Goal: Transaction & Acquisition: Purchase product/service

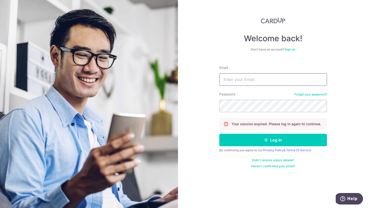
click at [240, 83] on input "Email" at bounding box center [274, 79] width 108 height 13
type input "[EMAIL_ADDRESS][DOMAIN_NAME]"
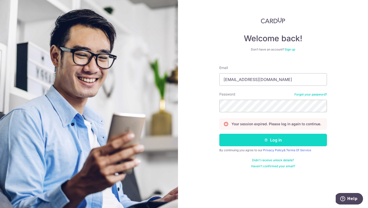
click at [243, 138] on button "Log in" at bounding box center [274, 140] width 108 height 13
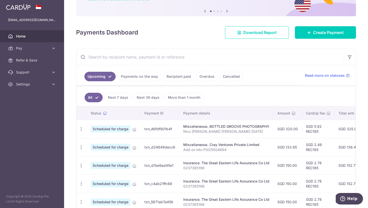
scroll to position [51, 0]
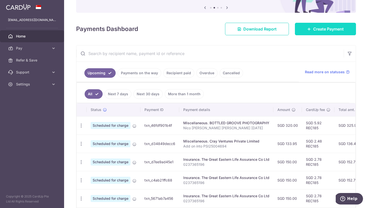
click at [314, 29] on span "Create Payment" at bounding box center [328, 29] width 31 height 6
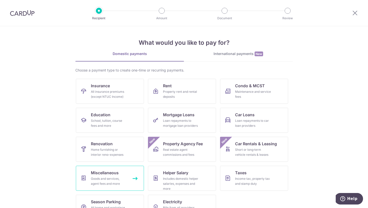
click at [112, 173] on span "Miscellaneous" at bounding box center [105, 173] width 28 height 6
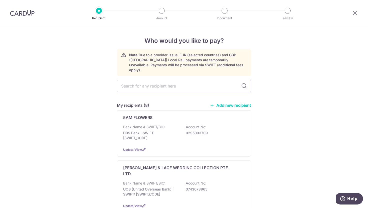
click at [141, 83] on input "text" at bounding box center [184, 86] width 134 height 13
type input "h"
click at [230, 103] on div "My recipients (8) Add new recipient" at bounding box center [184, 105] width 134 height 6
click at [230, 103] on link "Add new recipient" at bounding box center [230, 105] width 41 height 5
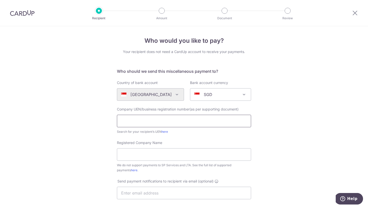
click at [196, 120] on input "text" at bounding box center [184, 121] width 134 height 13
paste input "53239922J"
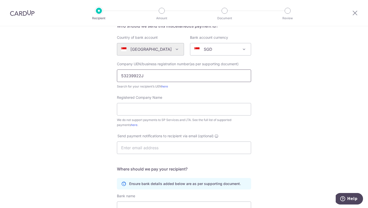
scroll to position [46, 0]
type input "53239922J"
click at [160, 111] on input "Registered Company Name" at bounding box center [184, 109] width 134 height 13
click at [150, 107] on input "Registered Company Name" at bounding box center [184, 109] width 134 height 13
paste input "How's Catering"
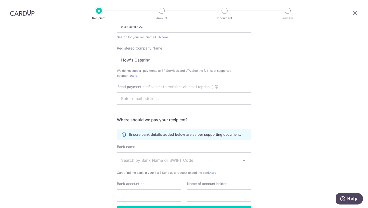
scroll to position [99, 0]
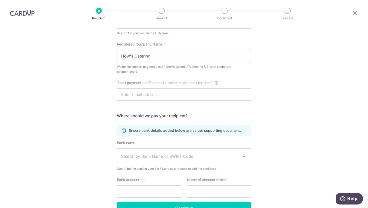
type input "How's Catering"
click at [137, 158] on span "Search by Bank Name or SWIFT Code" at bounding box center [180, 157] width 118 height 6
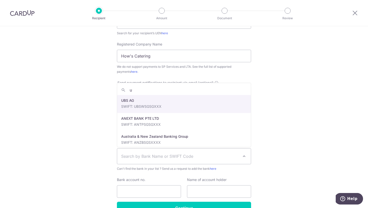
type input "uo"
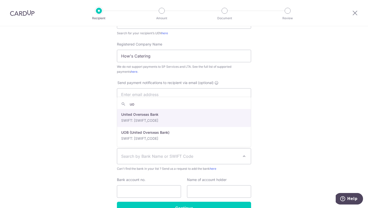
select select "23668"
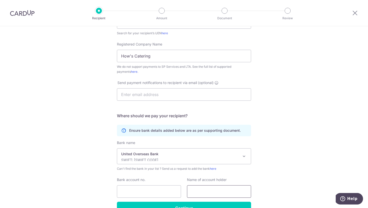
click at [199, 189] on input "text" at bounding box center [219, 192] width 64 height 13
paste input "How's Catering"
type input "How's Catering"
click at [145, 191] on input "Bank account no." at bounding box center [149, 192] width 64 height 13
paste input "3393119037"
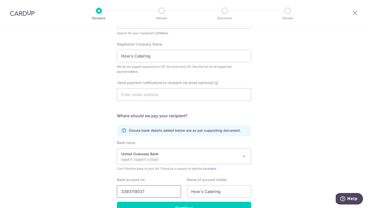
type input "3393119037"
click at [156, 94] on input "text" at bounding box center [184, 94] width 134 height 13
paste input "accounts@howscatering.com.sg"
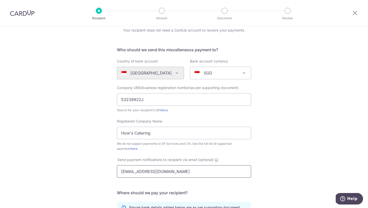
scroll to position [129, 0]
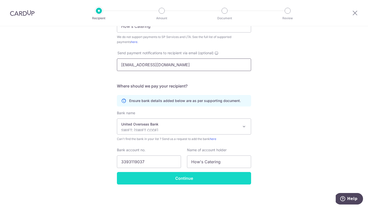
type input "accounts@howscatering.com.sg"
click at [147, 179] on input "Continue" at bounding box center [184, 178] width 134 height 13
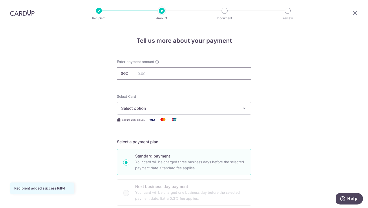
click at [158, 76] on input "text" at bounding box center [184, 73] width 134 height 13
click at [148, 73] on input "text" at bounding box center [184, 73] width 134 height 13
type input "2,296.10"
click at [194, 112] on button "Select option" at bounding box center [184, 108] width 134 height 13
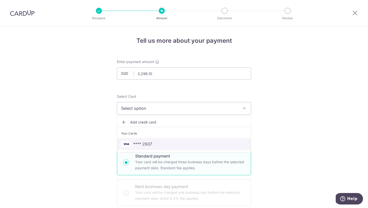
click at [165, 144] on span "**** 2937" at bounding box center [184, 144] width 126 height 6
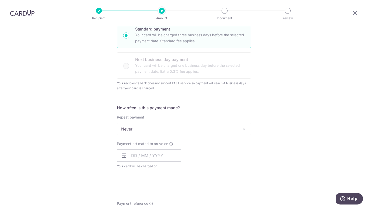
scroll to position [128, 0]
click at [172, 127] on span "Never" at bounding box center [184, 129] width 134 height 12
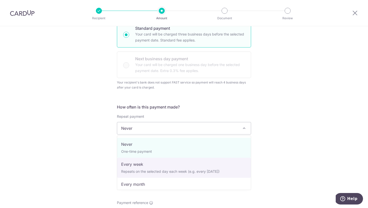
select select "2"
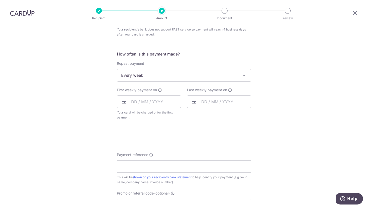
scroll to position [187, 0]
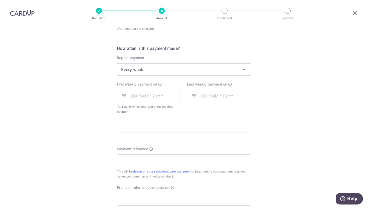
click at [160, 91] on input "text" at bounding box center [149, 96] width 64 height 13
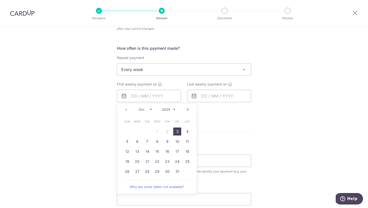
click at [177, 132] on link "3" at bounding box center [177, 132] width 8 height 8
type input "[DATE]"
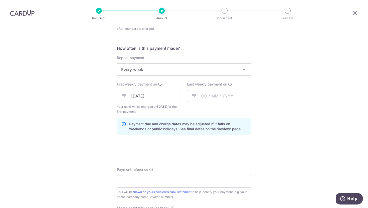
click at [206, 94] on input "text" at bounding box center [219, 96] width 64 height 13
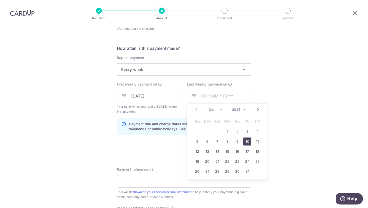
click at [246, 139] on link "10" at bounding box center [248, 142] width 8 height 8
type input "[DATE]"
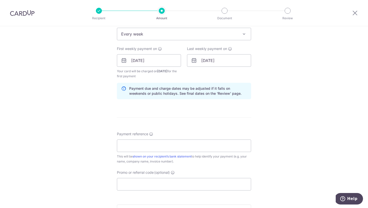
scroll to position [225, 0]
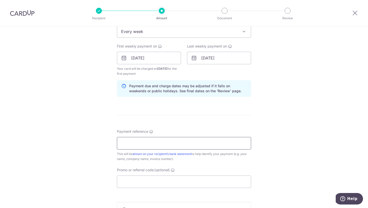
click at [176, 146] on input "Payment reference" at bounding box center [184, 143] width 134 height 13
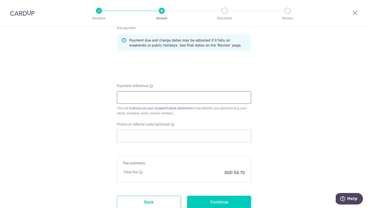
scroll to position [272, 0]
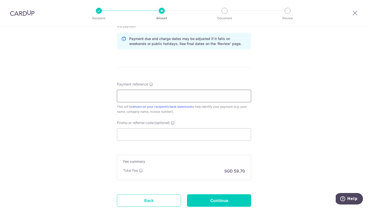
paste input "OH00117156"
type input "OH00117156"
click at [146, 137] on input "Promo or referral code (optional)" at bounding box center [184, 135] width 134 height 13
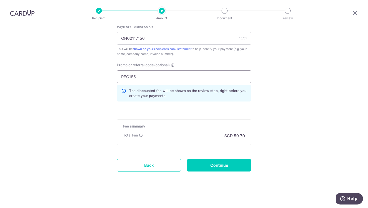
scroll to position [331, 0]
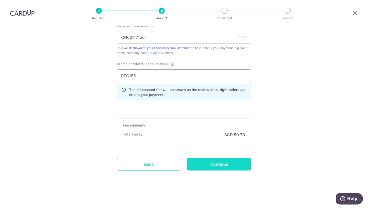
type input "REC185"
click at [216, 164] on input "Continue" at bounding box center [219, 164] width 64 height 13
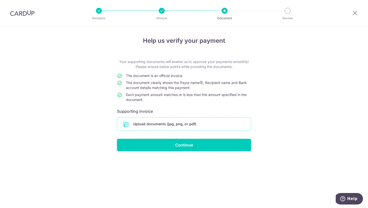
click at [204, 124] on input "file" at bounding box center [184, 124] width 134 height 13
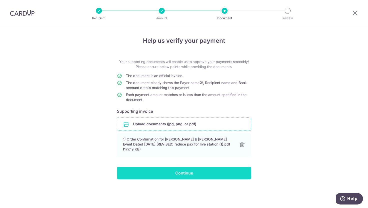
click at [184, 175] on input "Continue" at bounding box center [184, 173] width 134 height 13
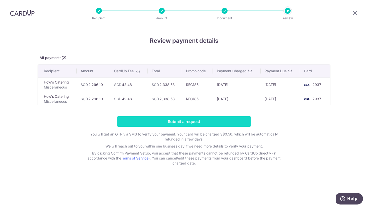
click at [213, 122] on input "Submit a request" at bounding box center [184, 122] width 134 height 11
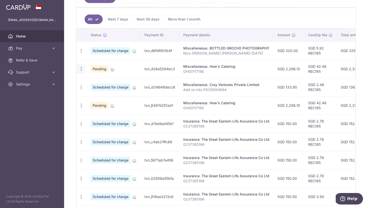
click at [81, 68] on icon "button" at bounding box center [81, 69] width 5 height 5
click at [105, 83] on span "Update payment" at bounding box center [108, 83] width 34 height 6
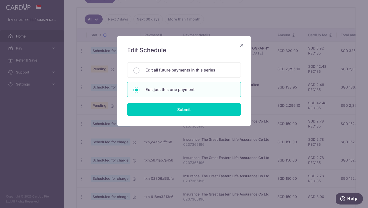
click at [241, 45] on icon "Close" at bounding box center [242, 45] width 6 height 6
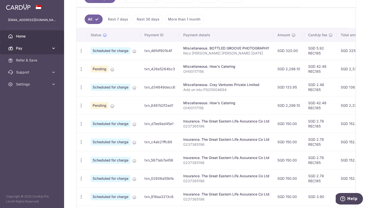
click at [27, 48] on span "Pay" at bounding box center [32, 48] width 33 height 5
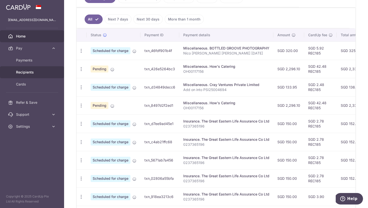
click at [36, 71] on span "Recipients" at bounding box center [32, 72] width 33 height 5
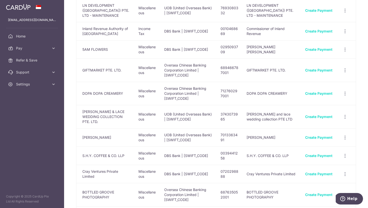
scroll to position [89, 0]
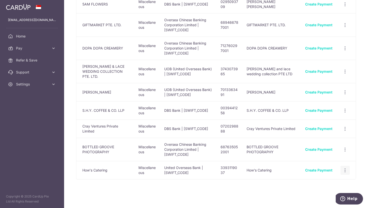
click at [345, 168] on icon "button" at bounding box center [345, 170] width 5 height 5
click at [324, 181] on span "View/Edit" at bounding box center [329, 184] width 34 height 6
